Goal: Answer question/provide support: Share knowledge or assist other users

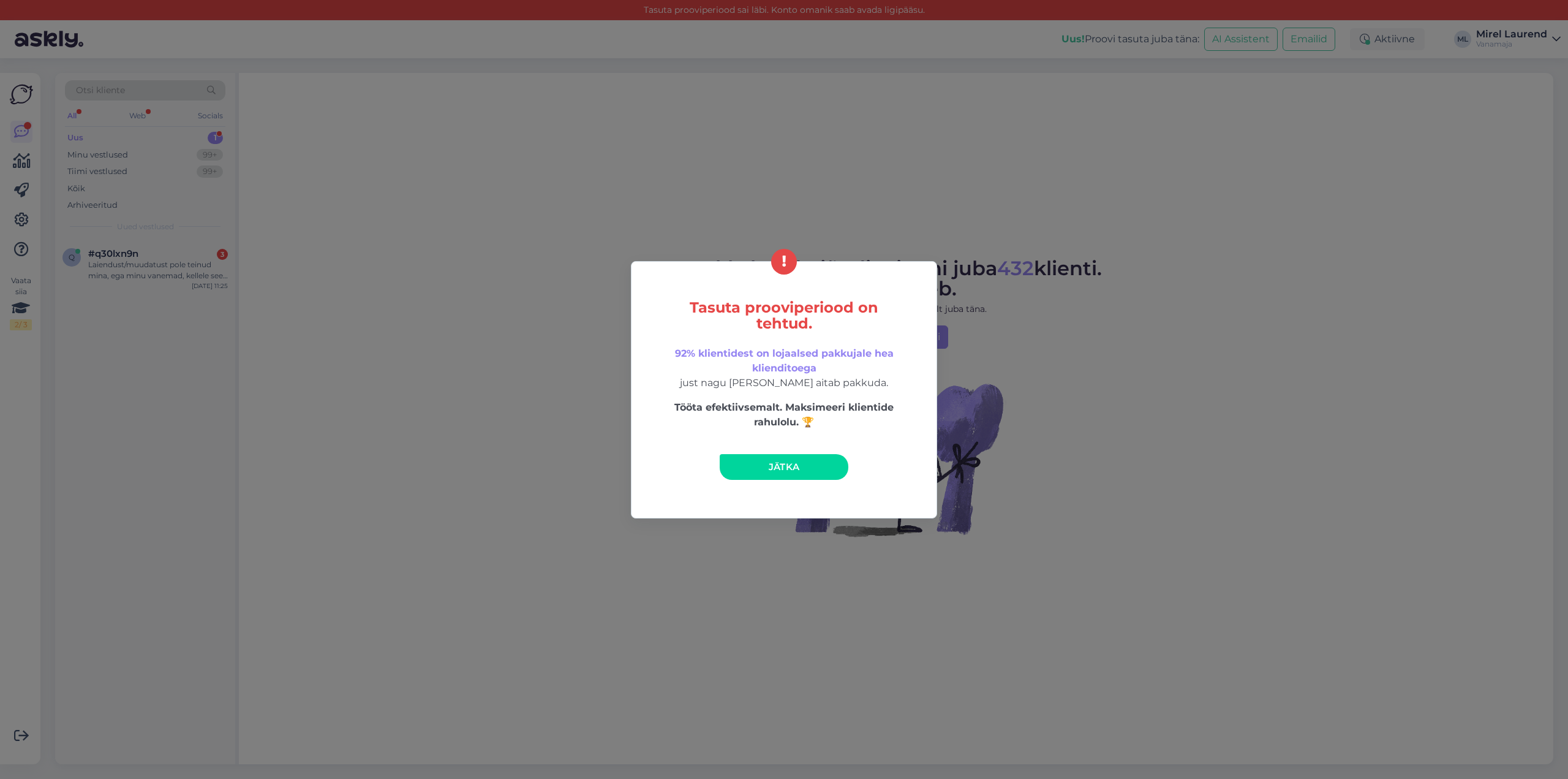
click at [768, 471] on link "Jätka" at bounding box center [784, 467] width 129 height 26
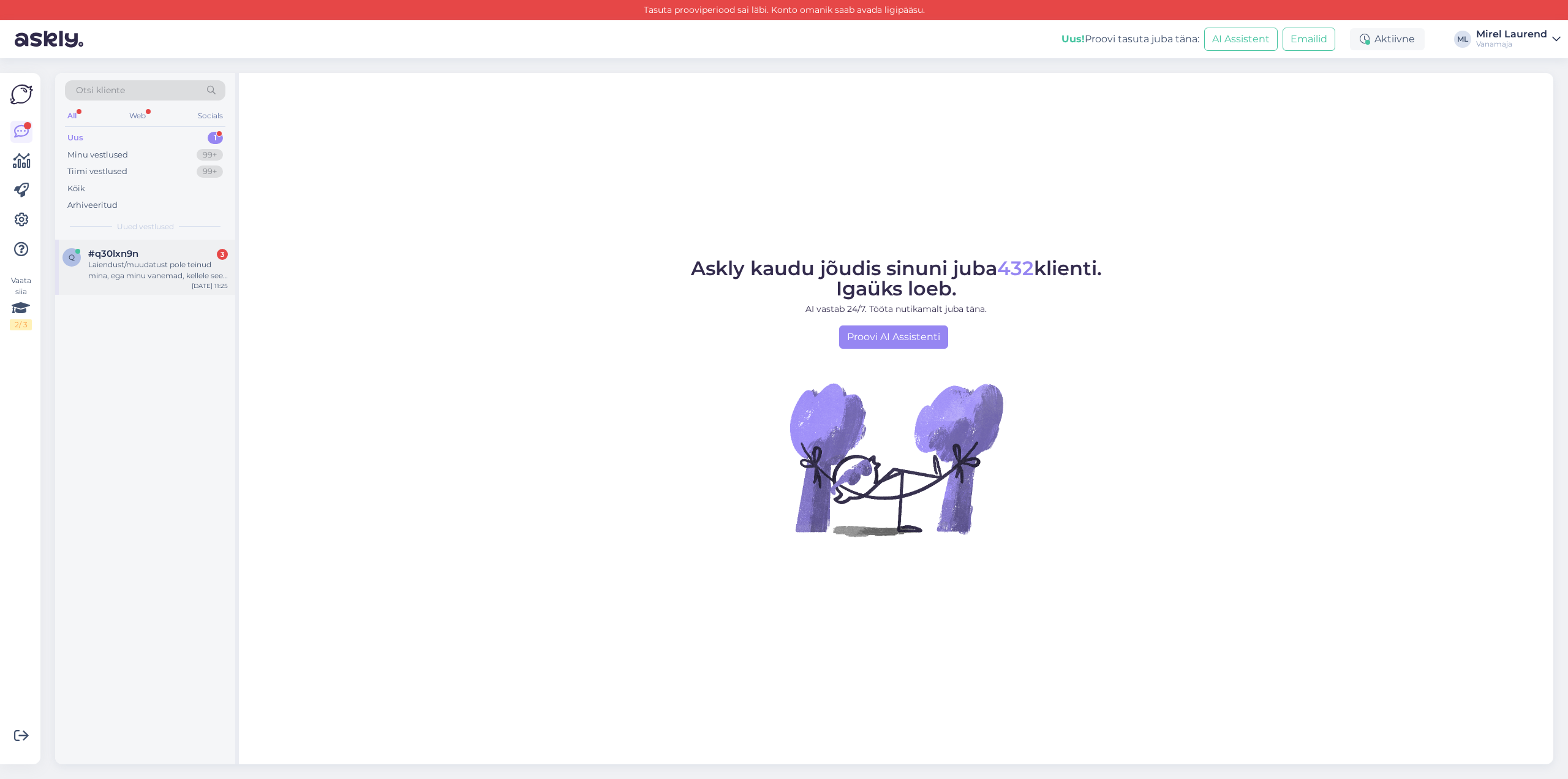
click at [160, 282] on div "q #q30lxn9n 3 Laiendust/muudatust pole teinud mina, ega minu vanemad, kellele s…" at bounding box center [144, 267] width 180 height 55
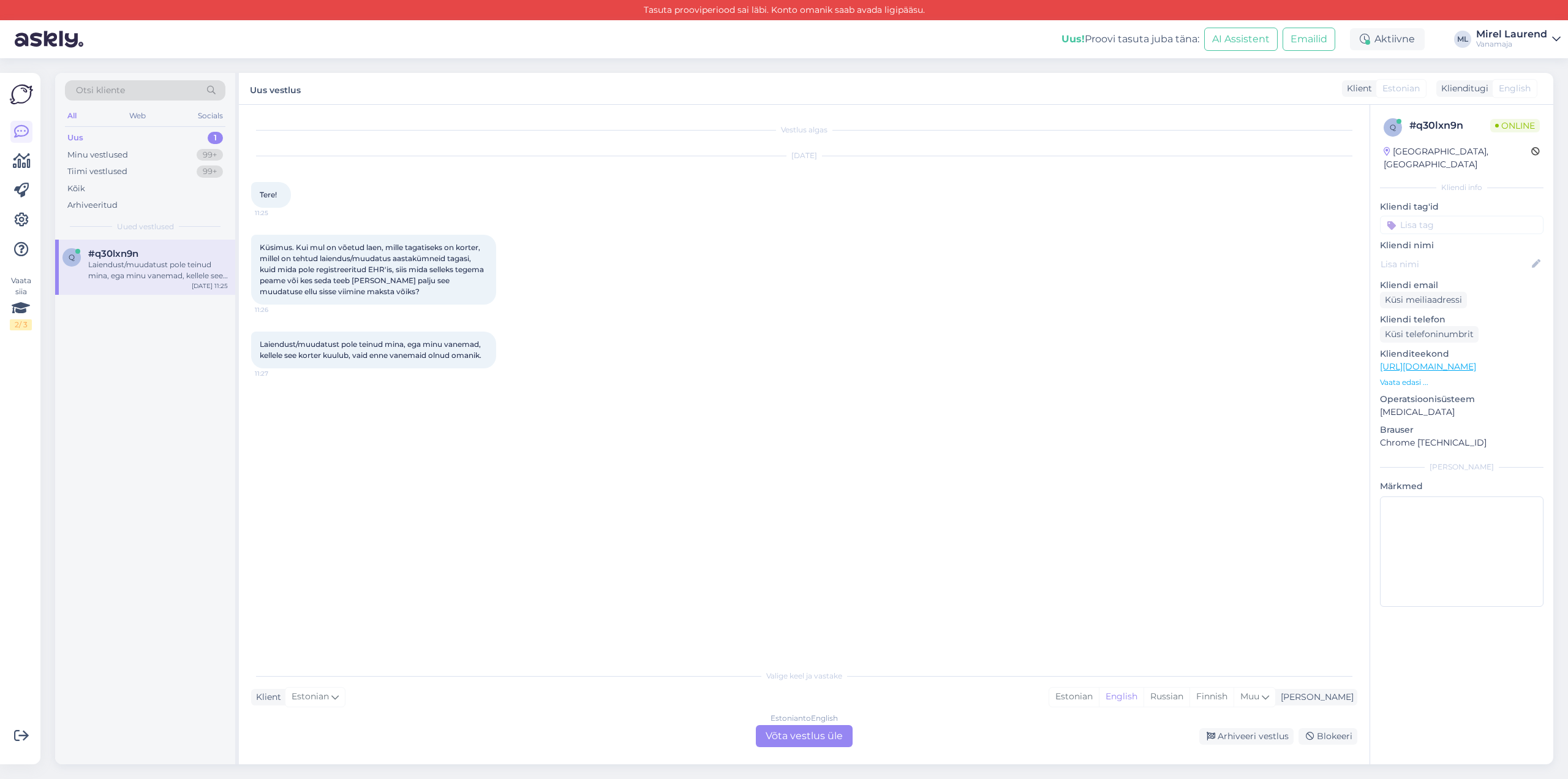
click at [818, 740] on div "Estonian to English Võta vestlus üle" at bounding box center [804, 736] width 97 height 22
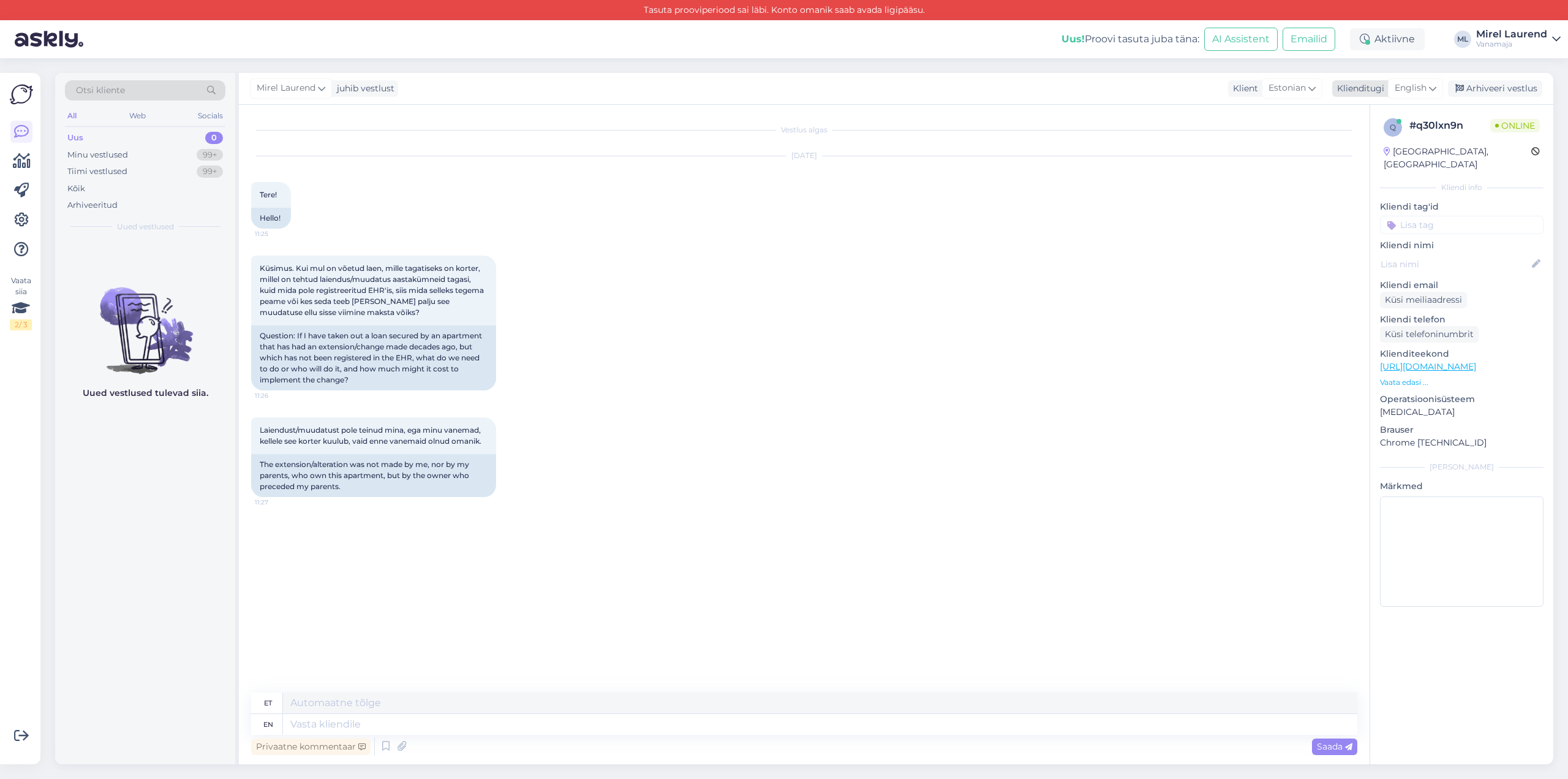
click at [1429, 90] on div "English" at bounding box center [1415, 88] width 55 height 20
click at [1360, 163] on link "Estonian" at bounding box center [1388, 157] width 134 height 20
click at [556, 728] on textarea at bounding box center [804, 722] width 1106 height 26
paste textarea "Tervist! Kui ehitustööd on teostatud enne 2015. a, annab need seadustada kasutu…"
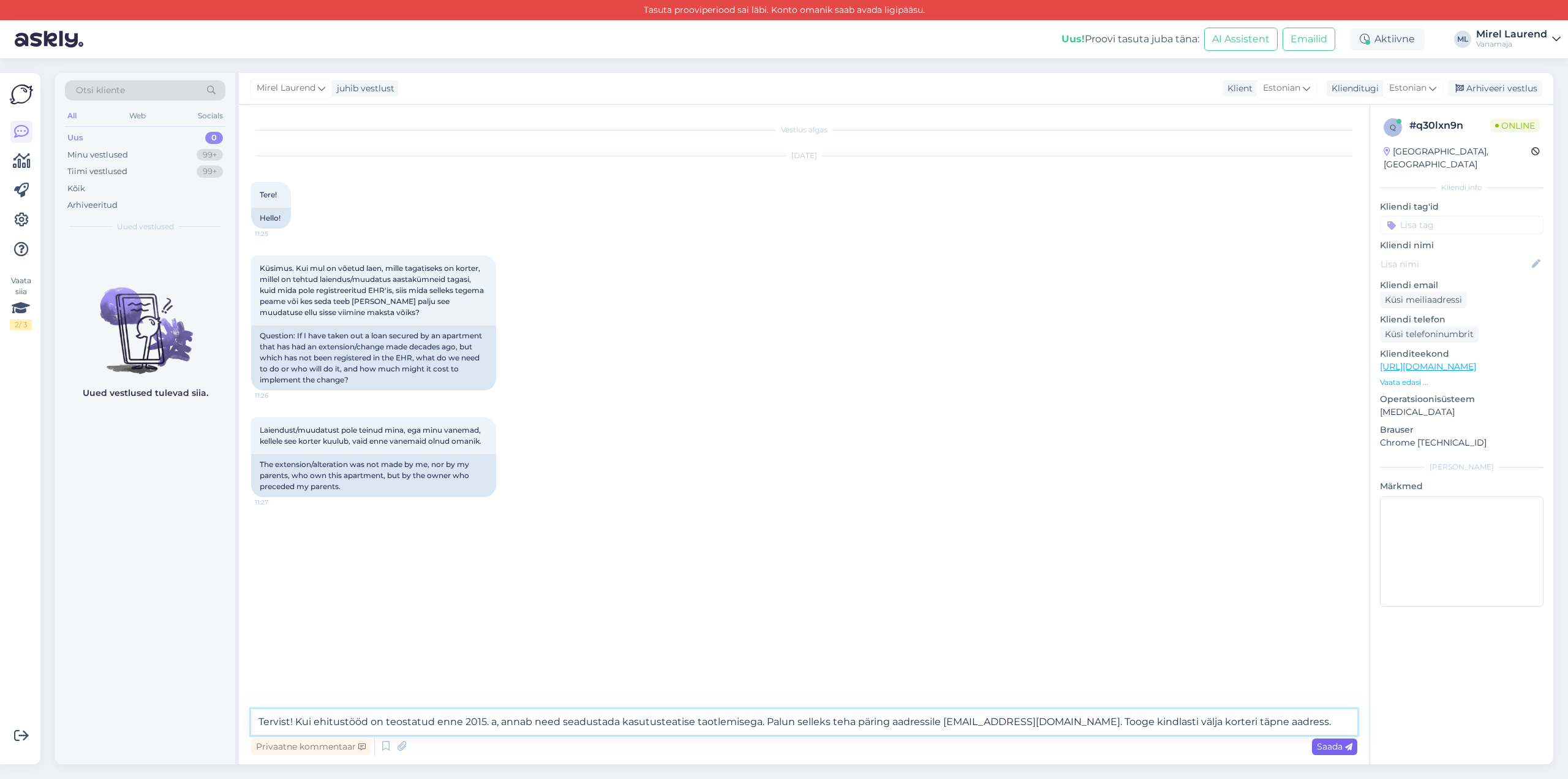
type textarea "Tervist! Kui ehitustööd on teostatud enne 2015. a, annab need seadustada kasutu…"
click at [1329, 744] on span "Saada" at bounding box center [1335, 746] width 36 height 11
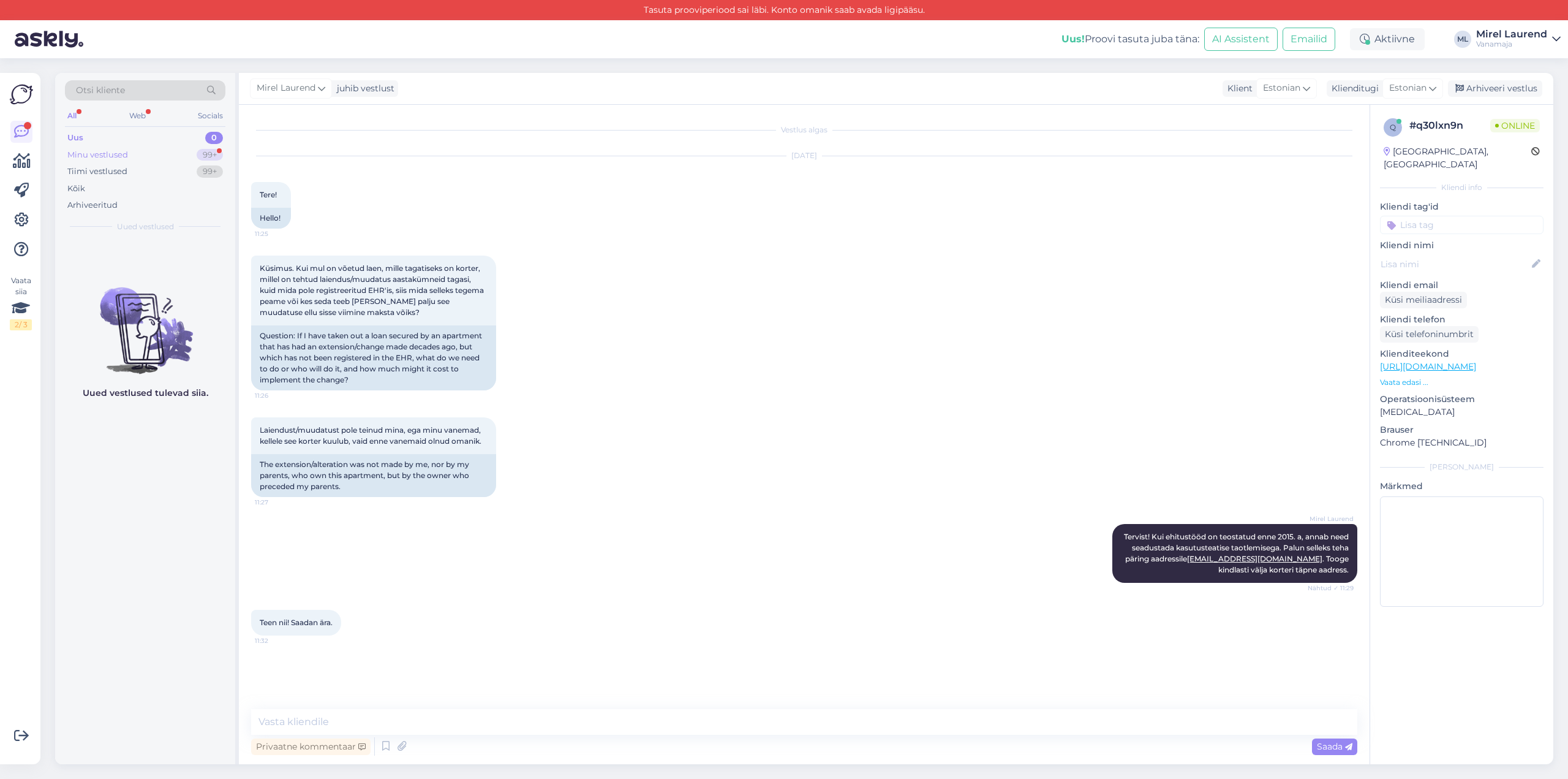
click at [158, 158] on div "Minu vestlused 99+" at bounding box center [144, 154] width 160 height 17
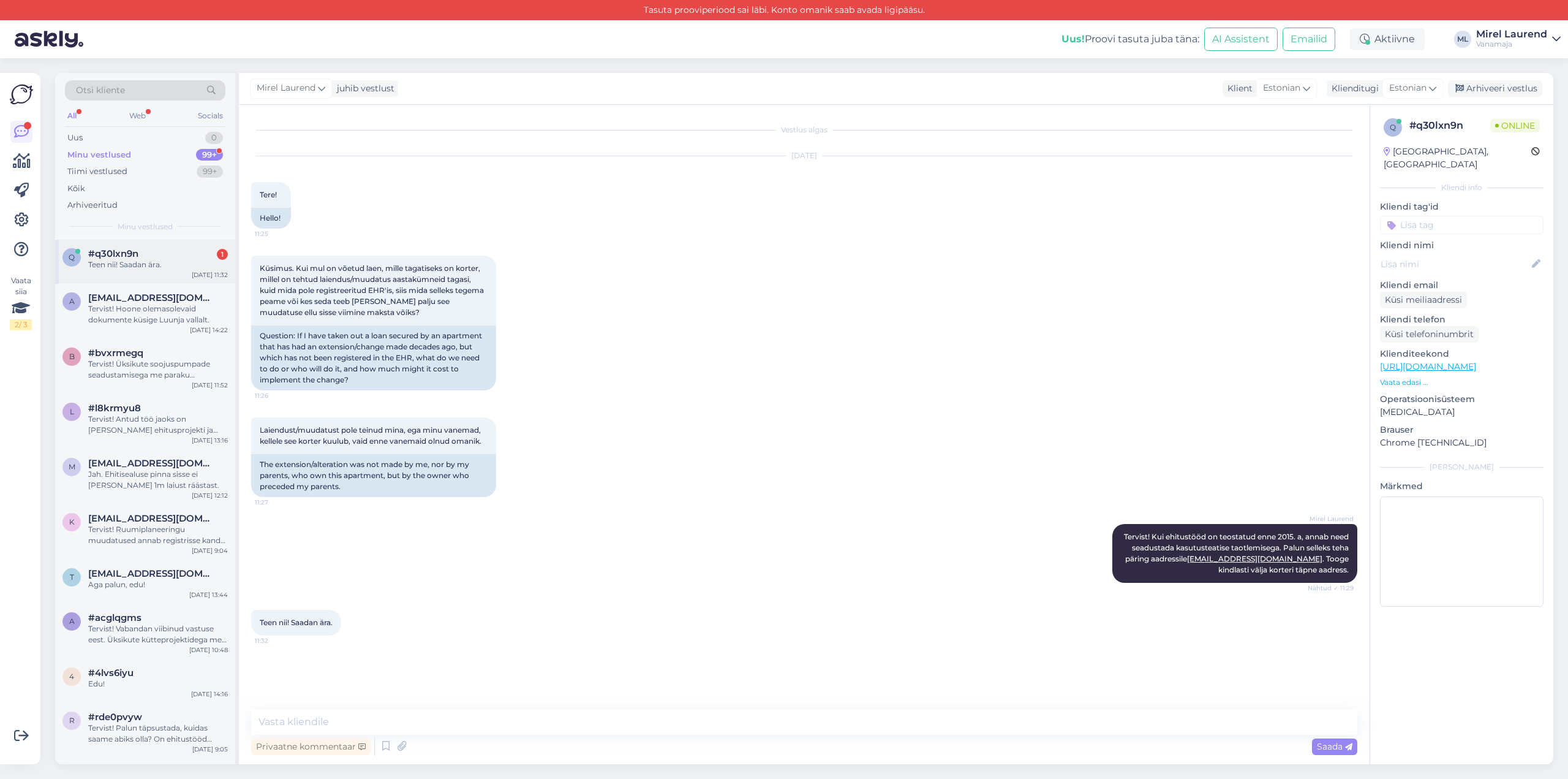
click at [129, 270] on div "q #q30lxn9n 1 Teen nii! Saadan ära. [DATE] 11:32" at bounding box center [144, 262] width 180 height 44
click at [144, 132] on div "Uus 0" at bounding box center [144, 138] width 160 height 17
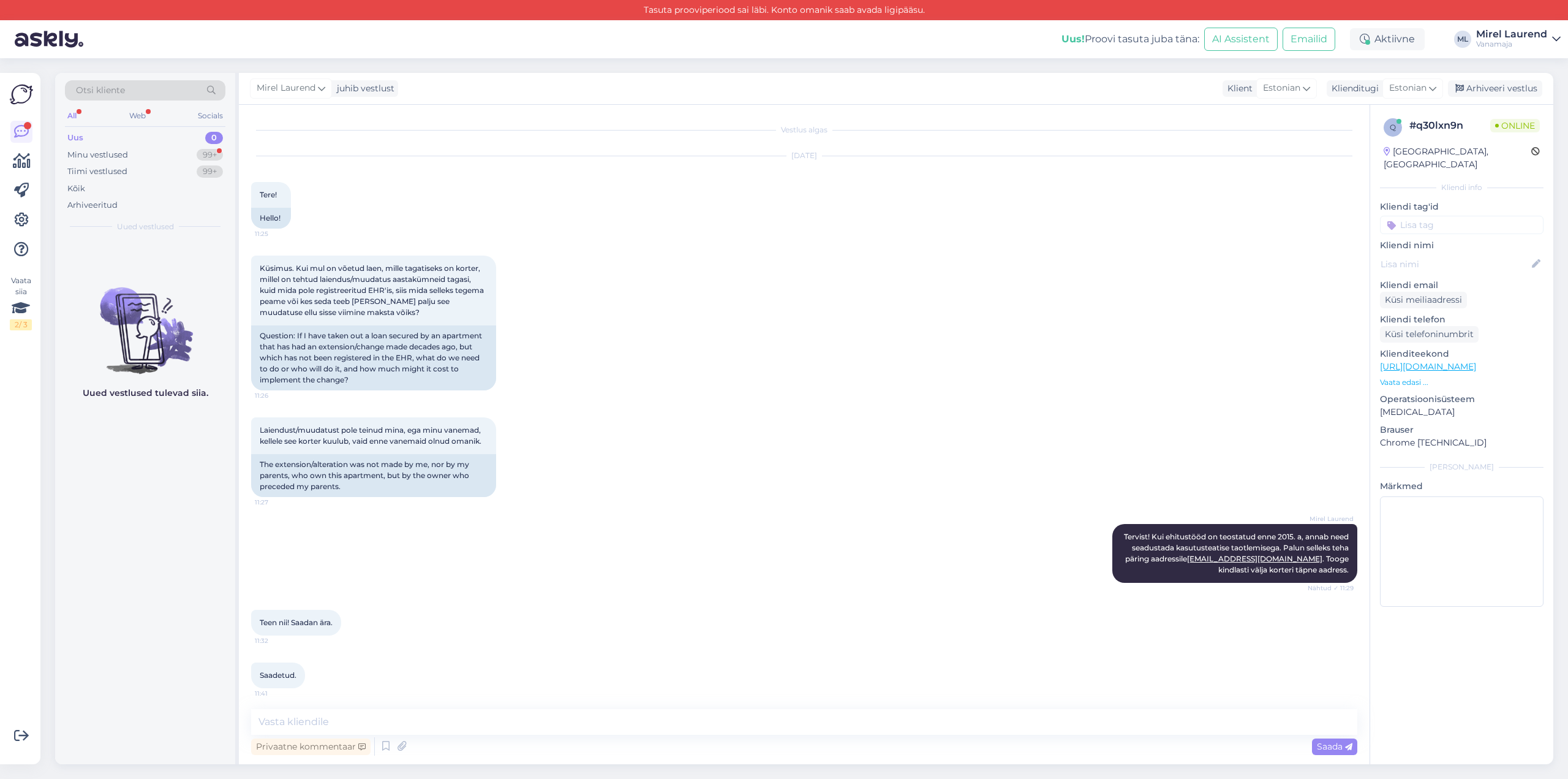
scroll to position [3, 0]
click at [197, 153] on div "99+" at bounding box center [210, 154] width 27 height 12
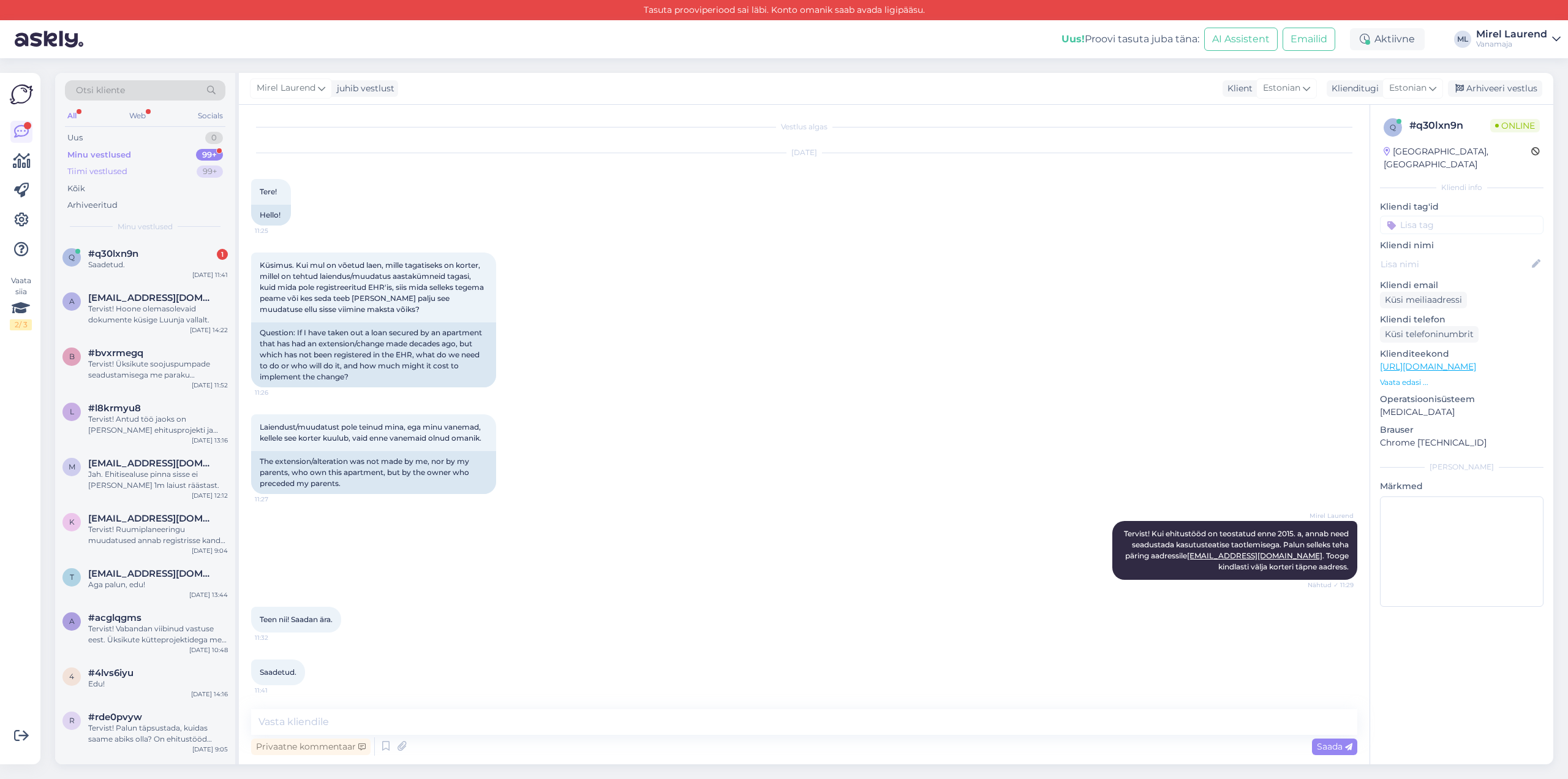
click at [182, 169] on div "Tiimi vestlused 99+" at bounding box center [144, 171] width 160 height 17
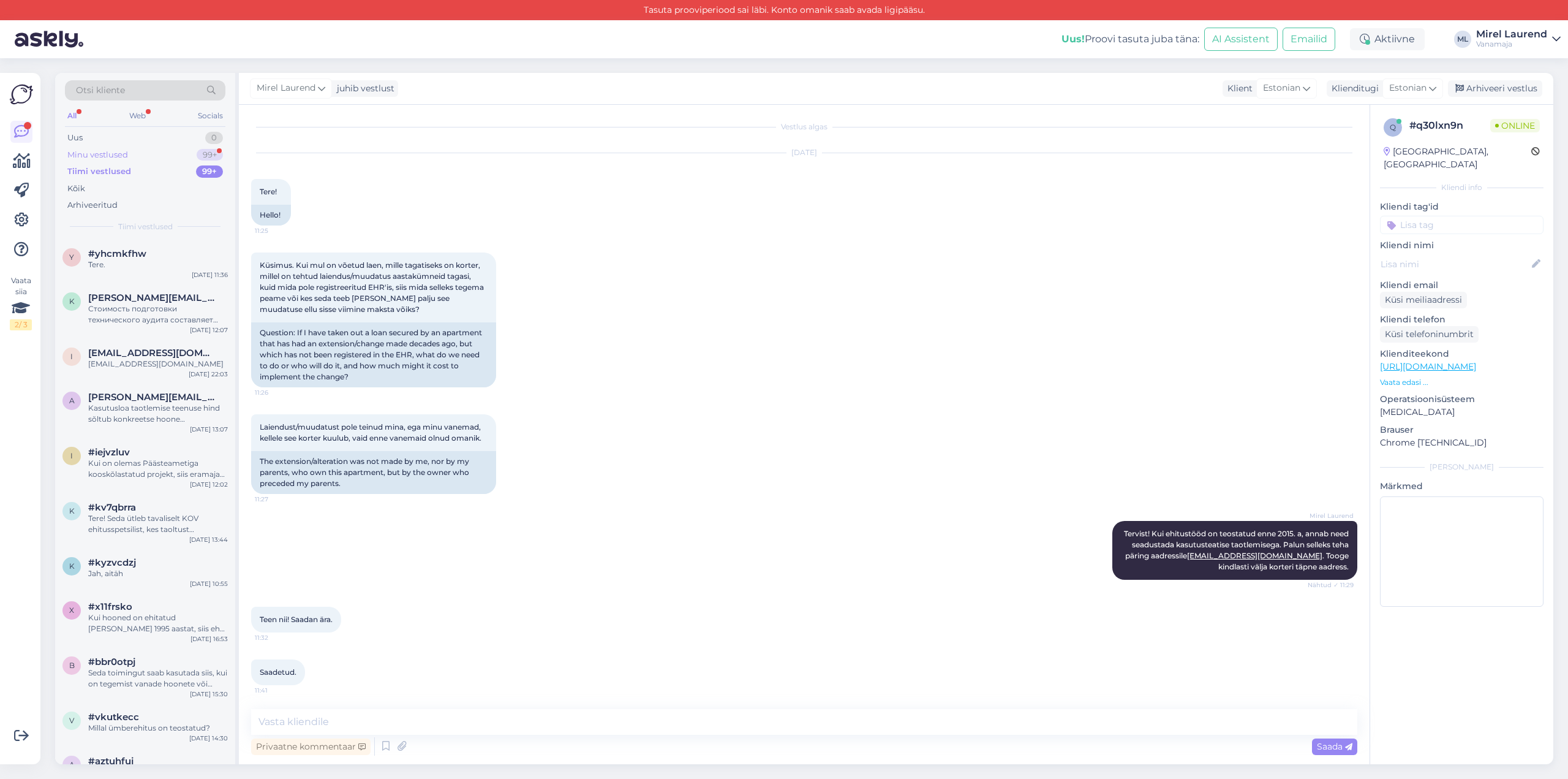
click at [176, 155] on div "Minu vestlused 99+" at bounding box center [144, 154] width 160 height 17
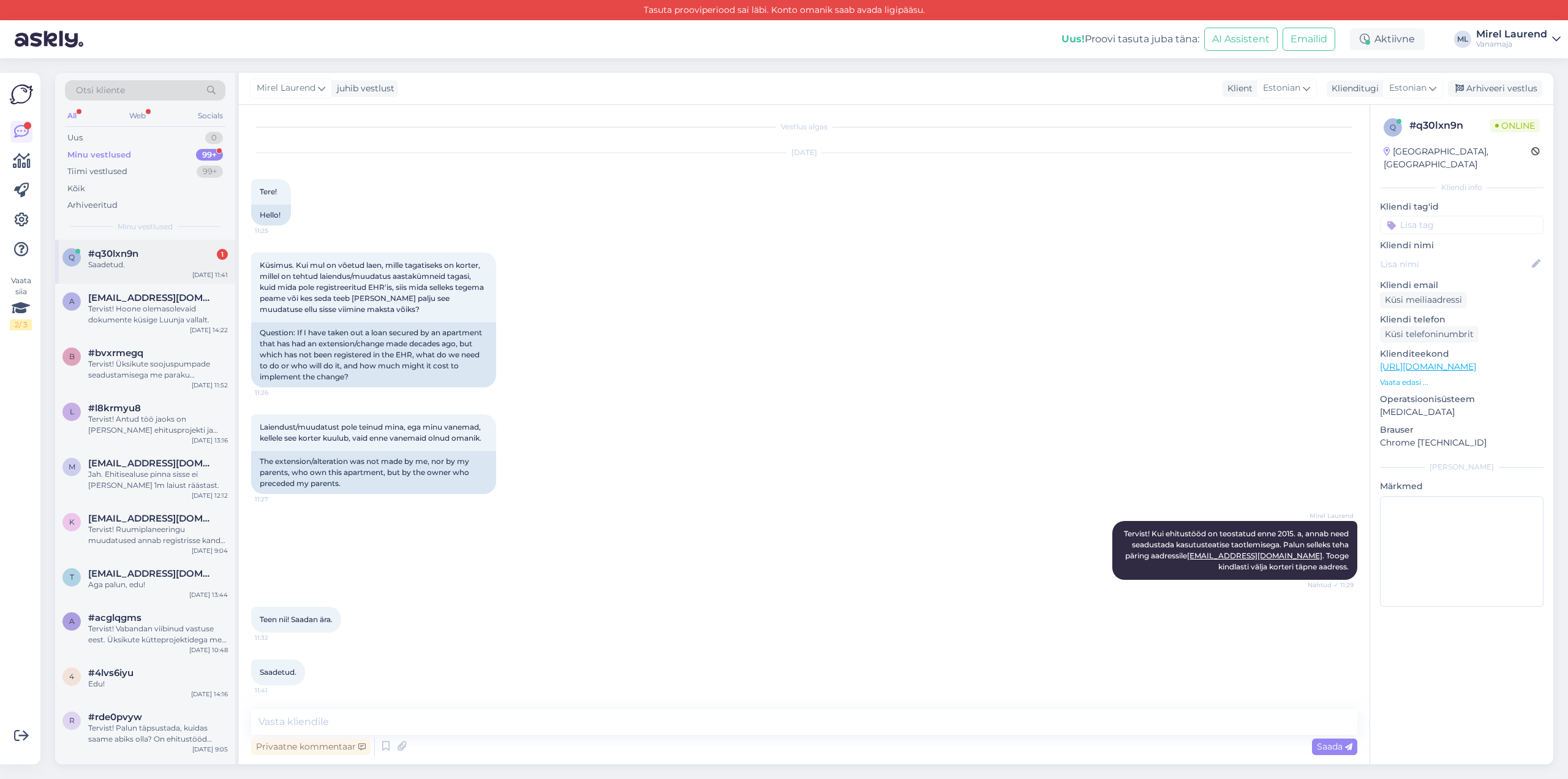
click at [147, 262] on div "Saadetud." at bounding box center [158, 264] width 139 height 11
